Goal: Communication & Community: Answer question/provide support

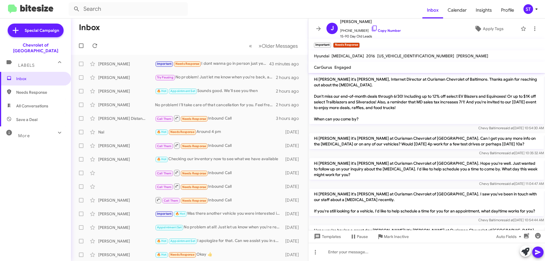
scroll to position [530, 0]
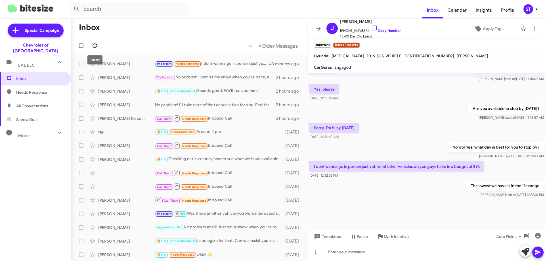
click at [94, 48] on icon at bounding box center [95, 45] width 5 height 5
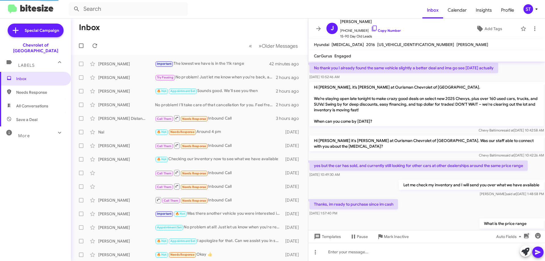
scroll to position [297, 0]
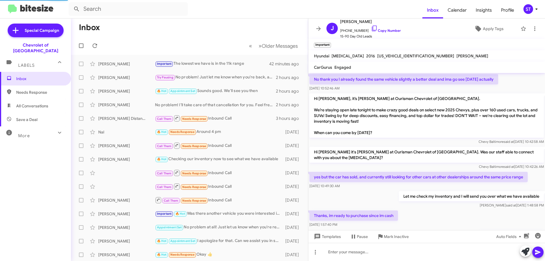
scroll to position [297, 0]
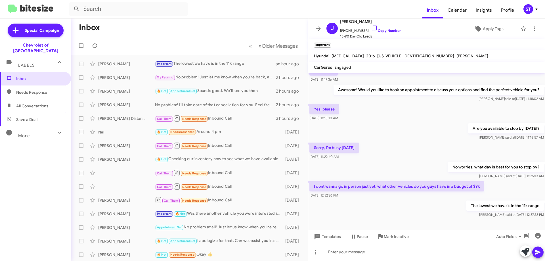
click at [538, 11] on icon at bounding box center [536, 9] width 7 height 7
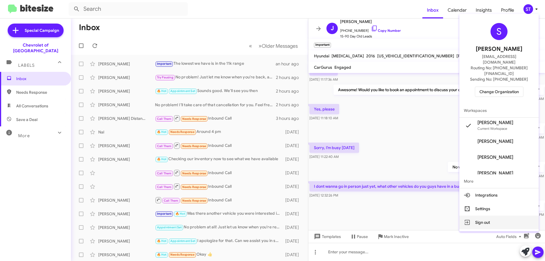
click at [493, 216] on button "Sign out" at bounding box center [499, 223] width 80 height 14
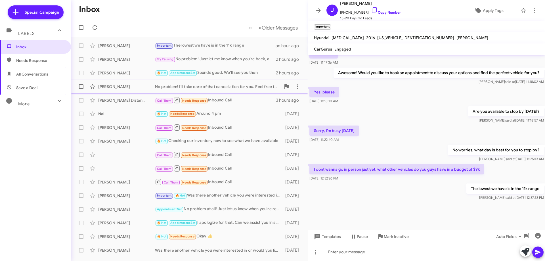
scroll to position [290, 0]
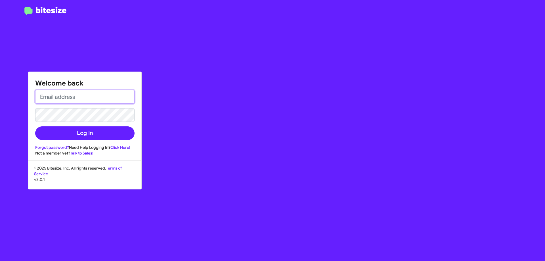
type input "sthornton@ourismancars.com"
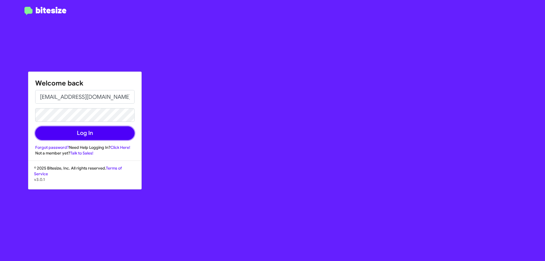
click at [94, 137] on button "Log In" at bounding box center [84, 133] width 99 height 14
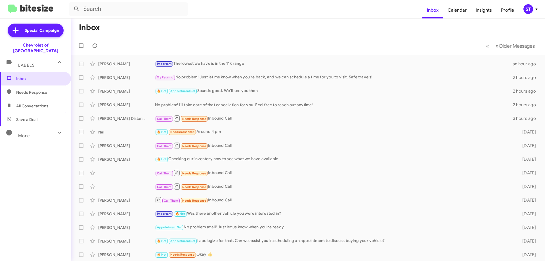
click at [50, 89] on span "Needs Response" at bounding box center [40, 92] width 48 height 6
type input "in:needs-response"
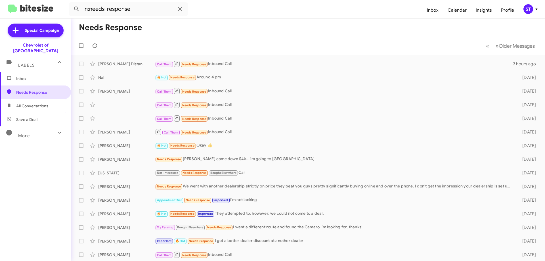
click at [32, 76] on span "Inbox" at bounding box center [40, 79] width 48 height 6
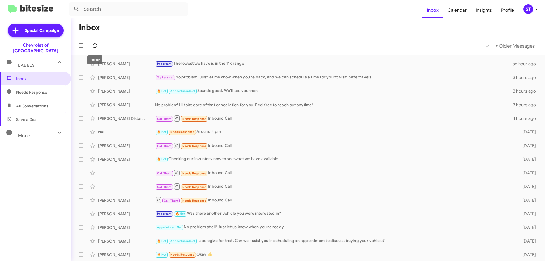
click at [97, 46] on icon at bounding box center [94, 45] width 7 height 7
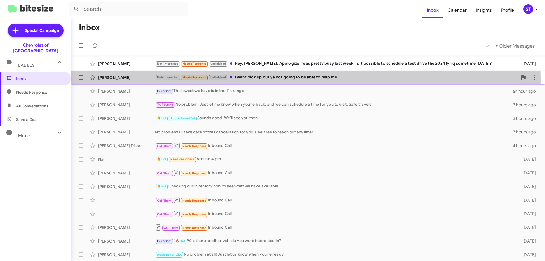
click at [134, 79] on div "Kevin Reed" at bounding box center [126, 78] width 57 height 6
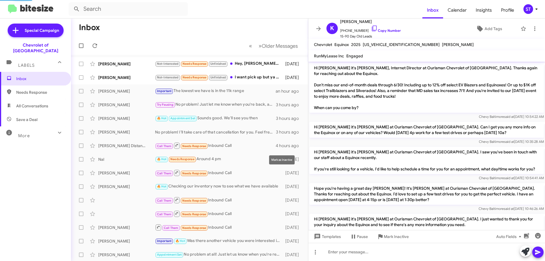
scroll to position [363, 0]
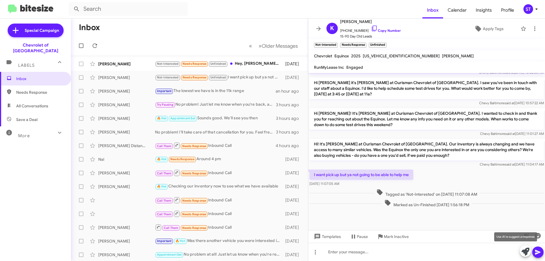
click at [527, 255] on icon at bounding box center [526, 252] width 8 height 8
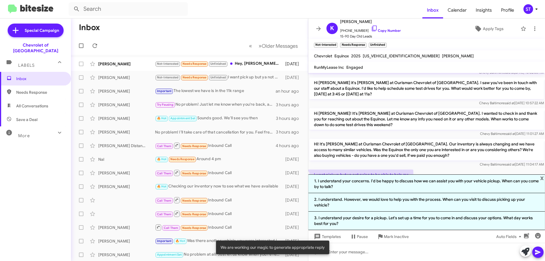
scroll to position [430, 0]
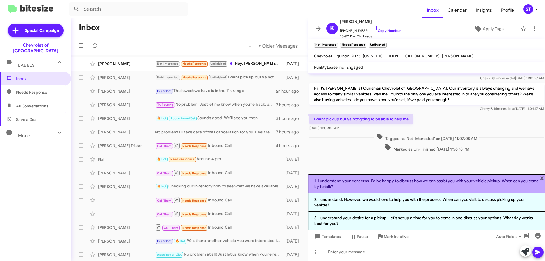
click at [369, 188] on li "1. I understand your concerns. I'd be happy to discuss how we can assist you wi…" at bounding box center [426, 183] width 237 height 19
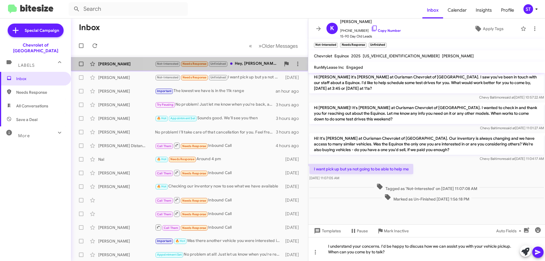
click at [235, 64] on div "Not-Interested Needs Response Unfinished Hey, Erik. Apologize I was pretty busy…" at bounding box center [218, 63] width 126 height 7
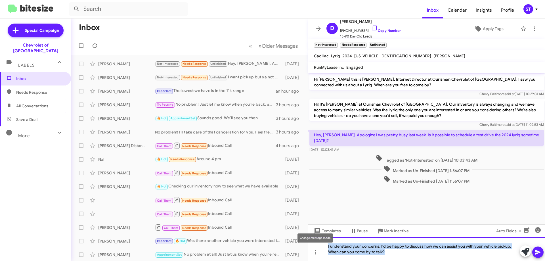
drag, startPoint x: 396, startPoint y: 252, endPoint x: 313, endPoint y: 242, distance: 83.9
click at [313, 242] on body "Inbox Calendar Insights Profile ST Special Campaign Chevrolet of Baltimore Labe…" at bounding box center [272, 130] width 545 height 261
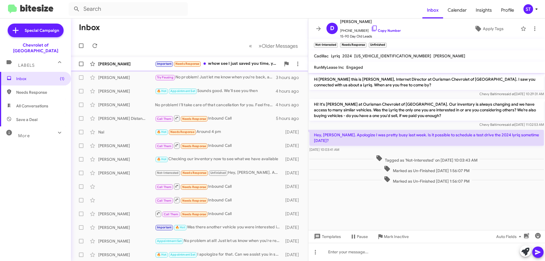
click at [242, 59] on div "[PERSON_NAME] Important Needs Response whow see I just saved you time, you guys…" at bounding box center [190, 63] width 228 height 11
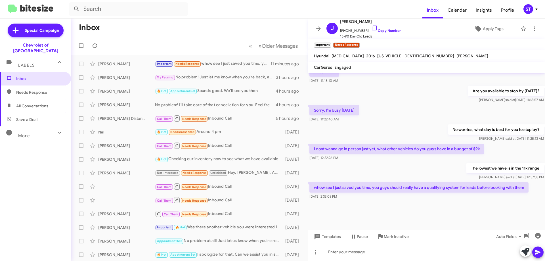
scroll to position [518, 0]
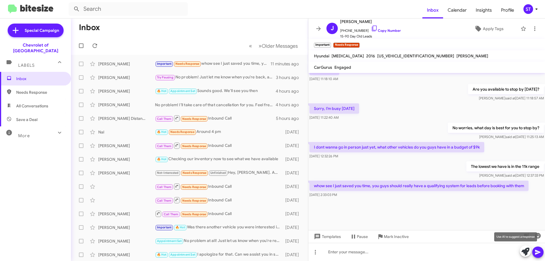
click at [524, 252] on icon at bounding box center [526, 252] width 8 height 8
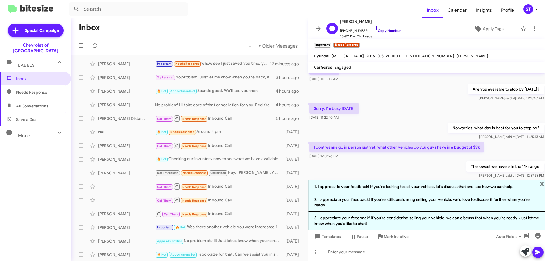
click at [371, 28] on icon at bounding box center [374, 28] width 7 height 7
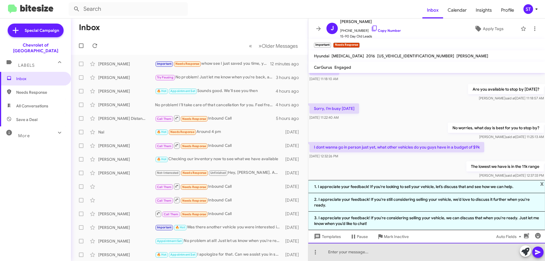
click at [338, 253] on div at bounding box center [426, 252] width 237 height 18
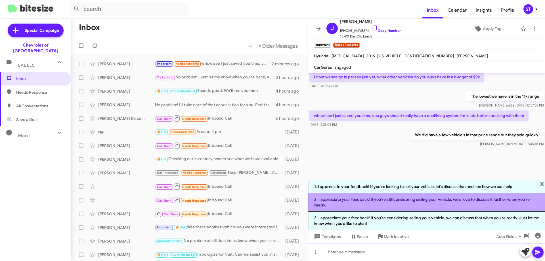
scroll to position [589, 0]
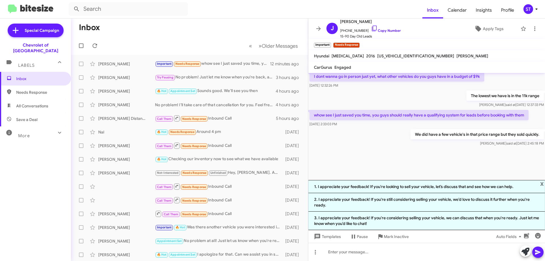
click at [346, 139] on div "We did have a few vehicle's in that price range but they sold quickly. [PERSON_…" at bounding box center [426, 137] width 237 height 19
